Goal: Information Seeking & Learning: Learn about a topic

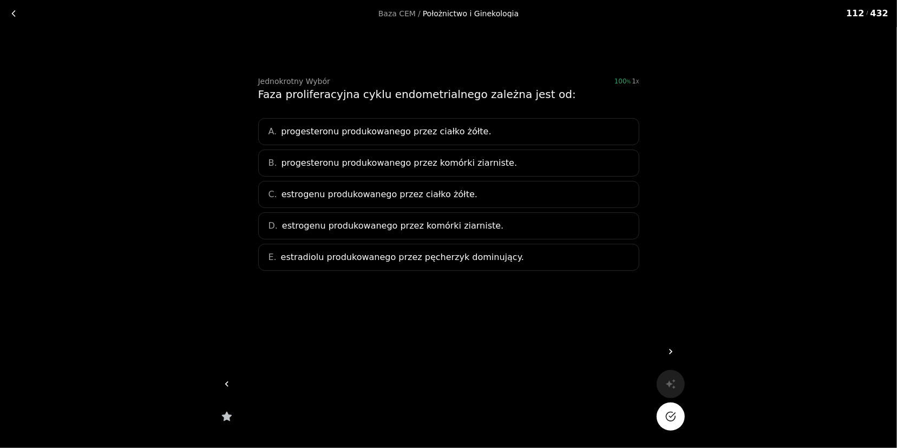
click at [331, 222] on span "estrogenu produkowanego przez komórki ziarniste." at bounding box center [392, 225] width 221 height 13
click at [667, 420] on icon "Na pewno?" at bounding box center [670, 416] width 11 height 11
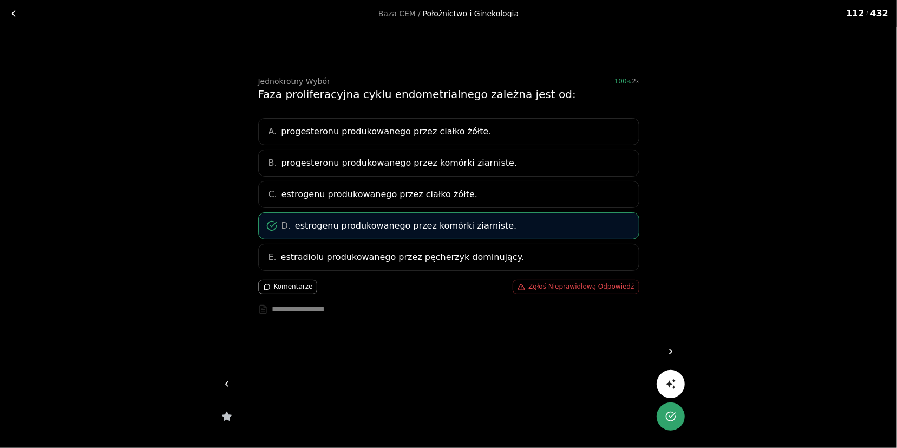
click at [664, 344] on link at bounding box center [671, 351] width 28 height 28
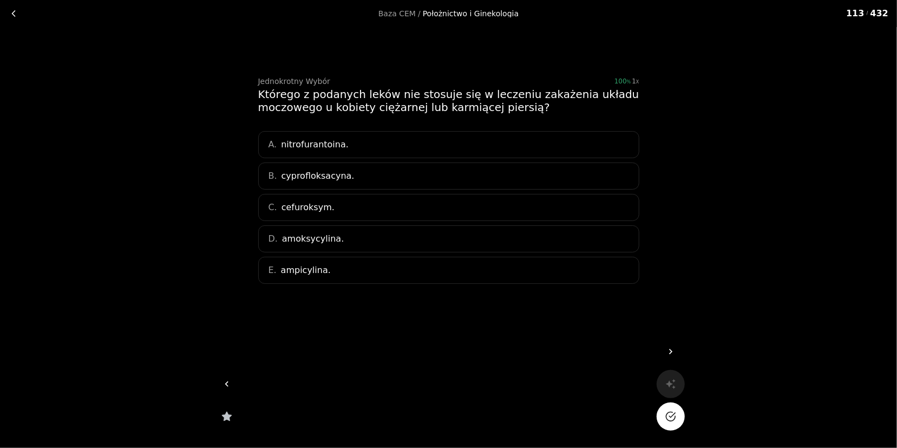
click at [345, 140] on div "A. nitrofurantoina." at bounding box center [448, 144] width 381 height 27
click at [678, 421] on button "Na pewno?" at bounding box center [671, 416] width 28 height 28
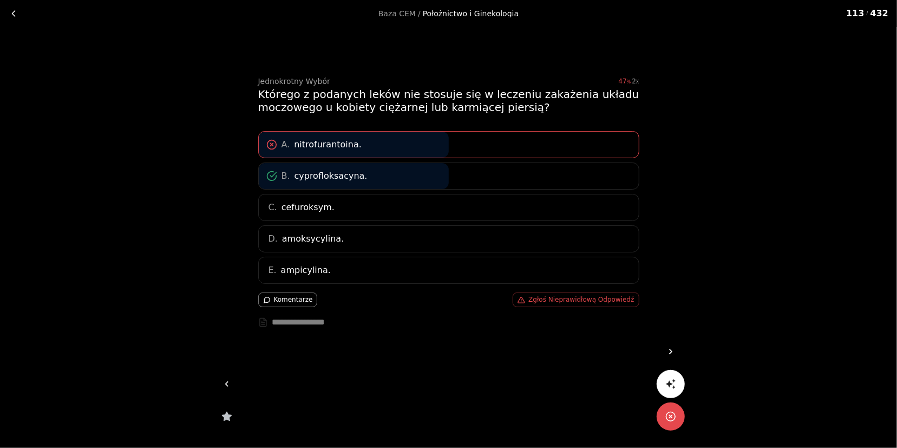
click at [674, 340] on link at bounding box center [671, 351] width 28 height 28
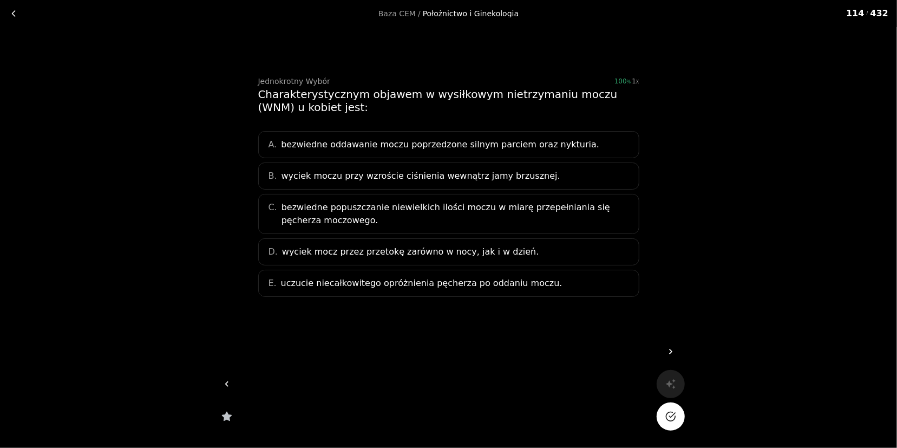
click at [228, 384] on icon at bounding box center [226, 383] width 11 height 11
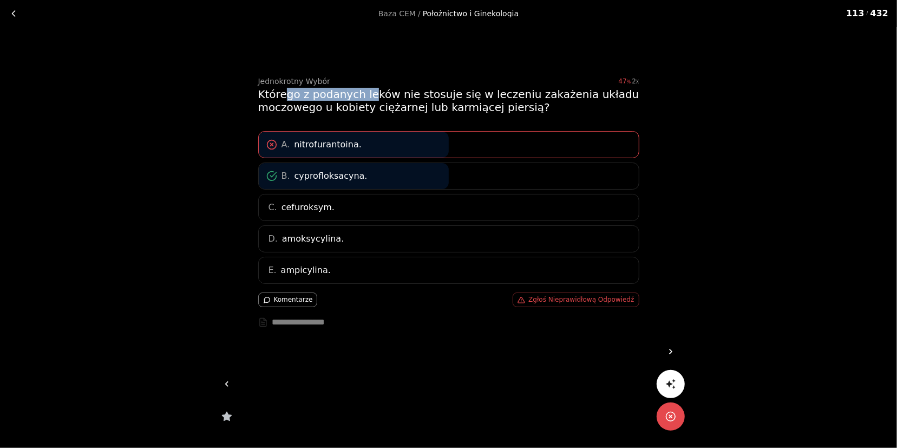
drag, startPoint x: 283, startPoint y: 90, endPoint x: 422, endPoint y: 104, distance: 139.2
click at [422, 104] on div "Którego z podanych leków nie stosuje się w leczeniu zakażenia układu moczowego …" at bounding box center [448, 101] width 381 height 26
click at [467, 103] on div "Którego z podanych leków nie stosuje się w leczeniu zakażenia układu moczowego …" at bounding box center [448, 101] width 381 height 26
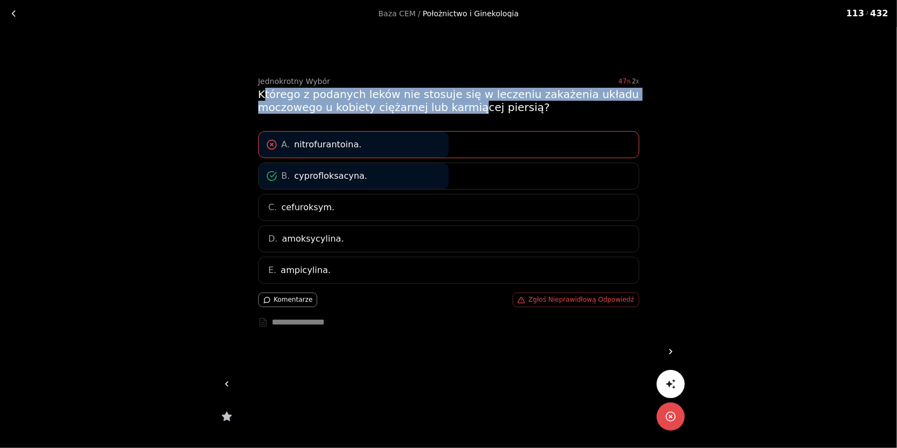
drag, startPoint x: 263, startPoint y: 91, endPoint x: 464, endPoint y: 104, distance: 202.3
click at [464, 104] on div "Którego z podanych leków nie stosuje się w leczeniu zakażenia układu moczowego …" at bounding box center [448, 101] width 381 height 26
click at [488, 102] on div "Którego z podanych leków nie stosuje się w leczeniu zakażenia układu moczowego …" at bounding box center [448, 101] width 381 height 26
